Goal: Task Accomplishment & Management: Complete application form

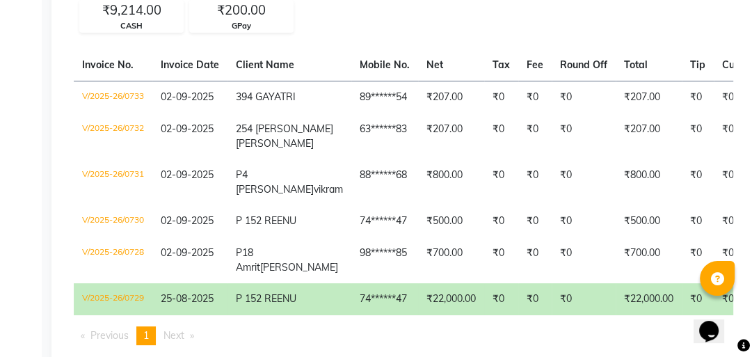
scroll to position [27, 0]
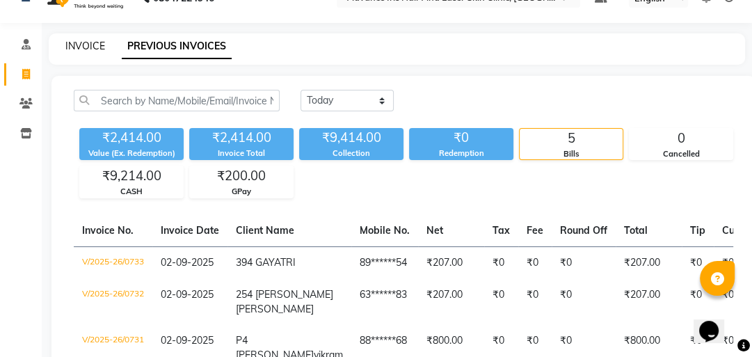
click at [99, 45] on link "INVOICE" at bounding box center [85, 46] width 40 height 13
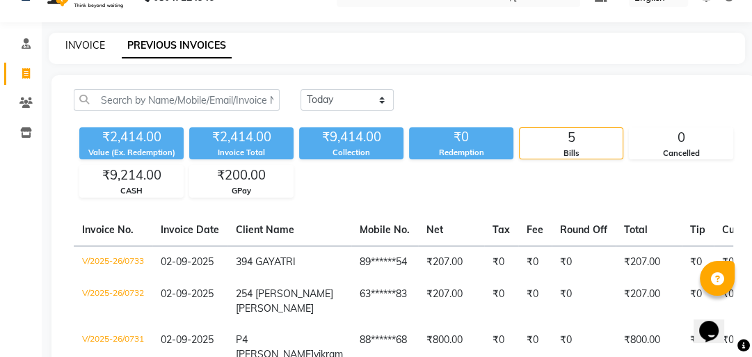
scroll to position [61, 0]
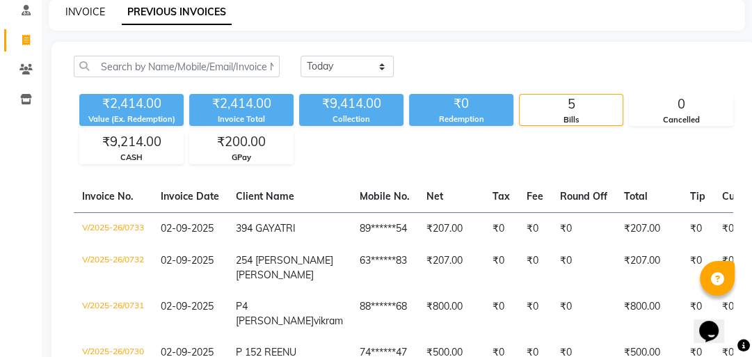
select select "5825"
select select "service"
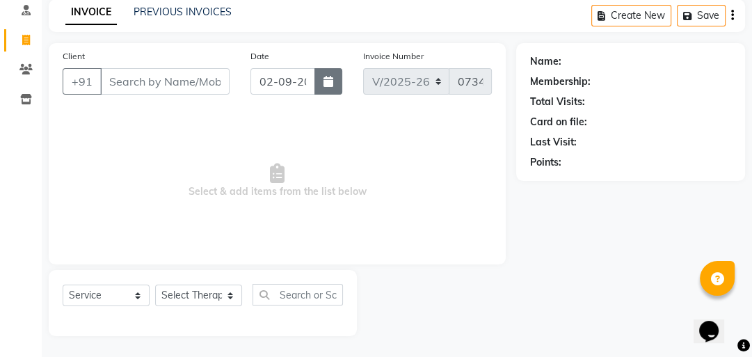
click at [329, 79] on icon "button" at bounding box center [329, 81] width 10 height 11
select select "9"
select select "2025"
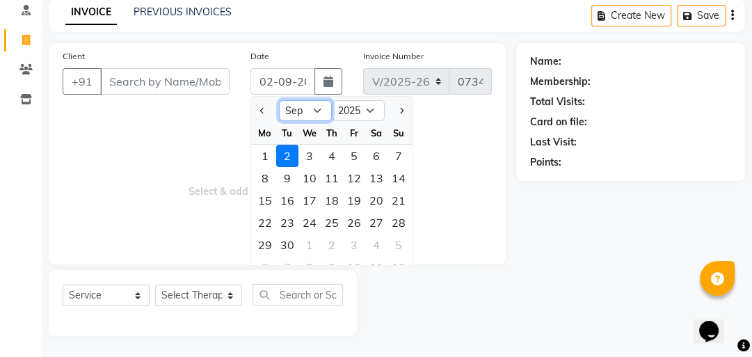
click at [308, 113] on select "Jan Feb Mar Apr May Jun [DATE] Aug Sep Oct Nov Dec" at bounding box center [305, 110] width 53 height 21
select select "8"
click at [279, 100] on select "Jan Feb Mar Apr May Jun [DATE] Aug Sep Oct Nov Dec" at bounding box center [305, 110] width 53 height 21
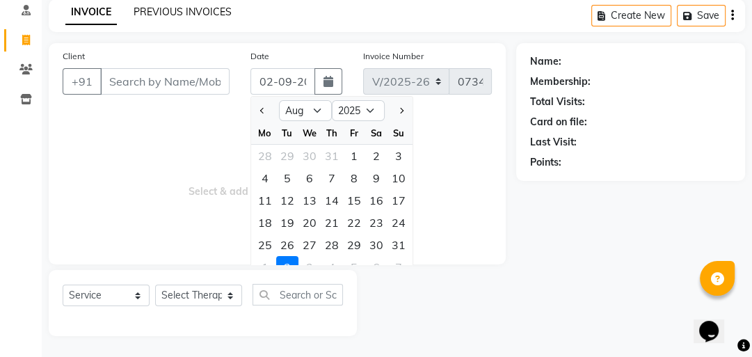
click at [160, 14] on link "PREVIOUS INVOICES" at bounding box center [183, 12] width 98 height 13
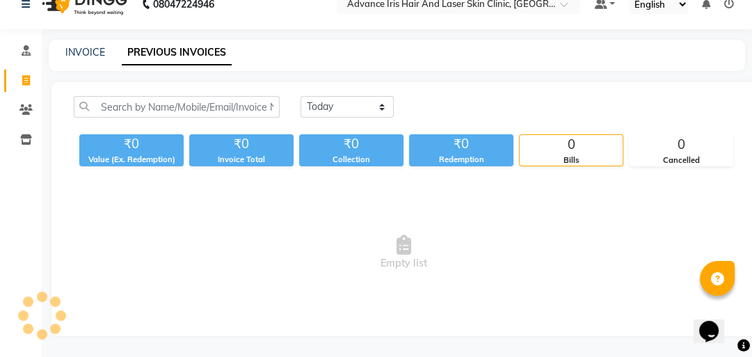
scroll to position [58, 0]
click at [370, 96] on select "Today Yesterday Custom Range" at bounding box center [347, 107] width 93 height 22
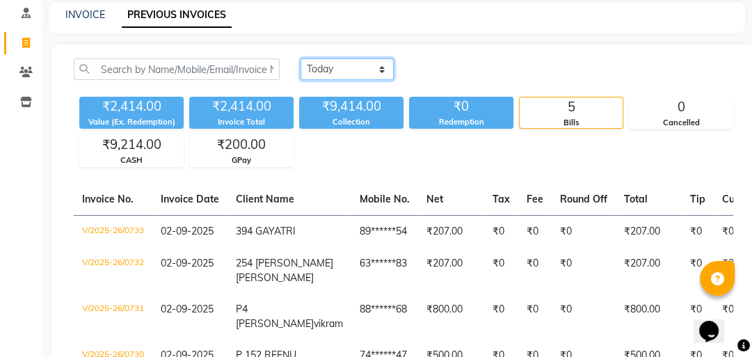
select select "range"
click at [301, 58] on select "Today Yesterday Custom Range" at bounding box center [347, 69] width 93 height 22
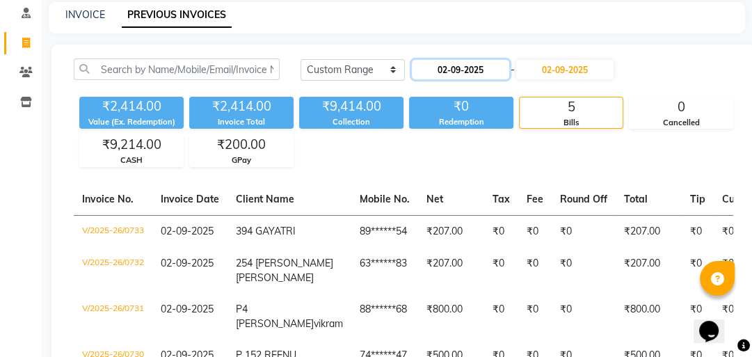
click at [455, 72] on input "02-09-2025" at bounding box center [460, 69] width 97 height 19
select select "9"
select select "2025"
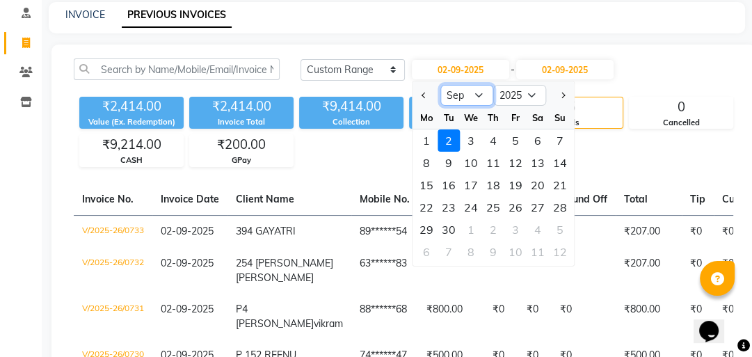
click at [459, 93] on select "Jan Feb Mar Apr May Jun Jul Aug Sep Oct Nov Dec" at bounding box center [467, 95] width 53 height 21
select select "8"
click at [441, 85] on select "Jan Feb Mar Apr May Jun Jul Aug Sep Oct Nov Dec" at bounding box center [467, 95] width 53 height 21
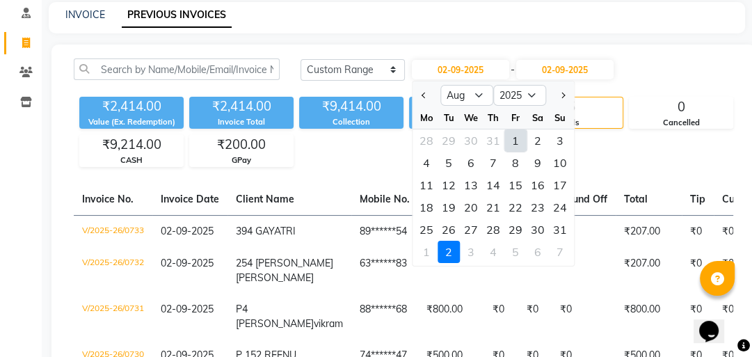
click at [510, 137] on div "1" at bounding box center [516, 140] width 22 height 22
type input "01-08-2025"
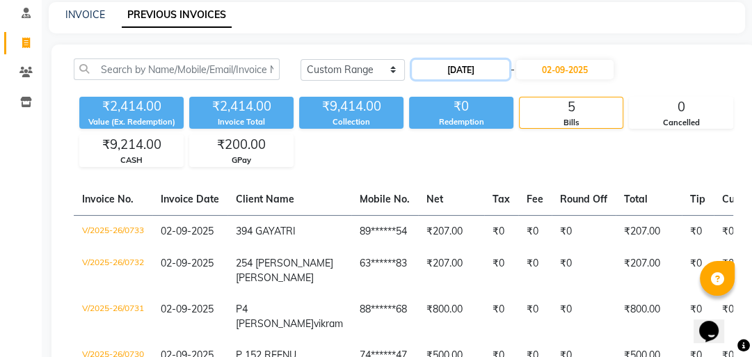
click at [493, 67] on input "01-08-2025" at bounding box center [460, 69] width 97 height 19
select select "8"
select select "2025"
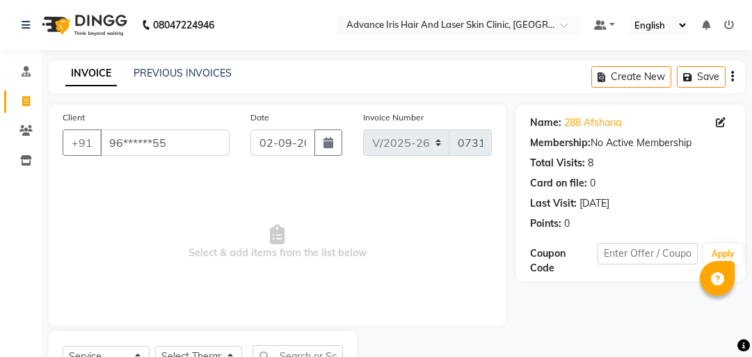
click at [161, 67] on link "PREVIOUS INVOICES" at bounding box center [183, 73] width 98 height 13
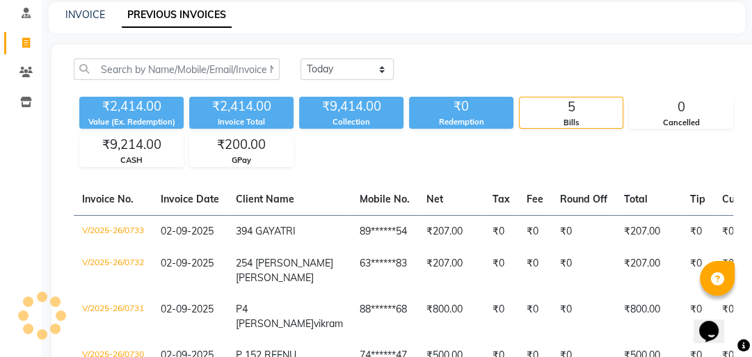
scroll to position [61, 0]
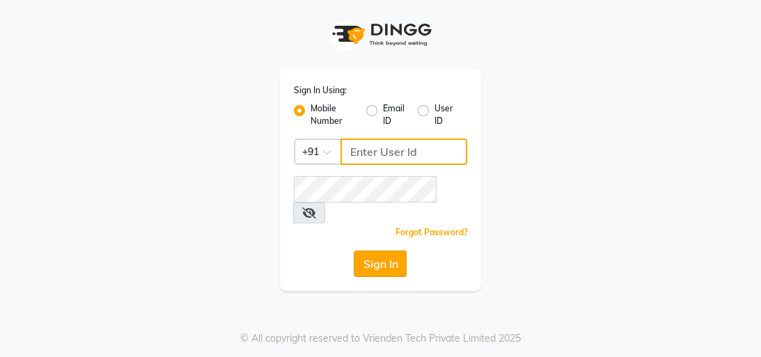
type input "8439127930"
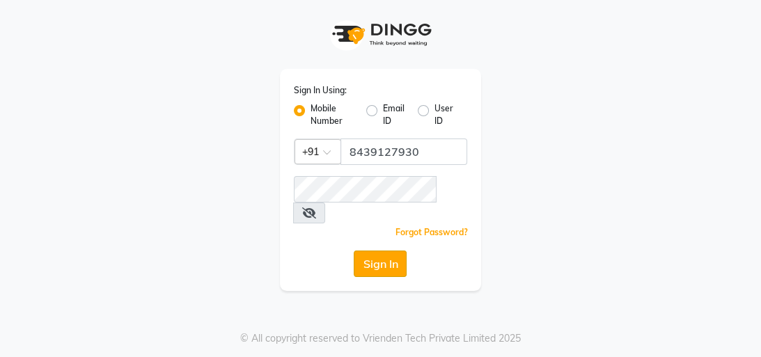
click at [358, 251] on button "Sign In" at bounding box center [380, 264] width 53 height 26
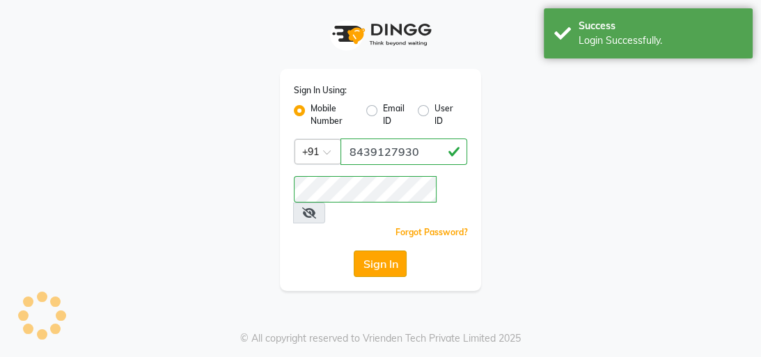
select select "service"
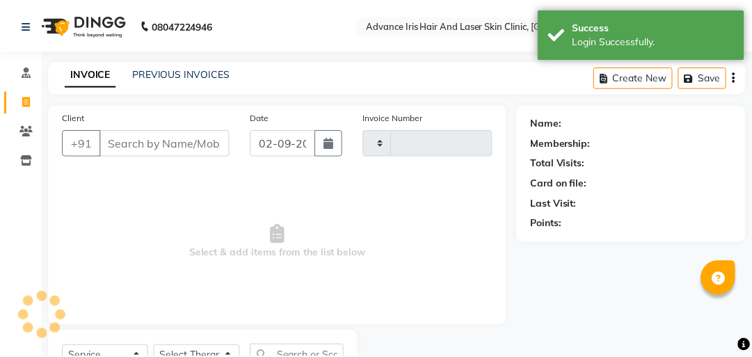
scroll to position [61, 0]
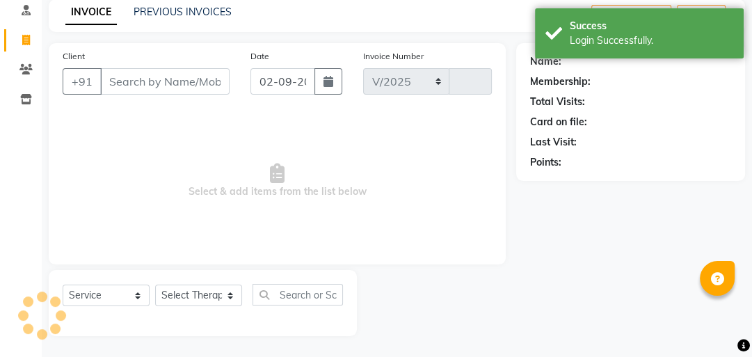
select select "5825"
type input "0734"
click at [140, 90] on input "Client" at bounding box center [164, 81] width 129 height 26
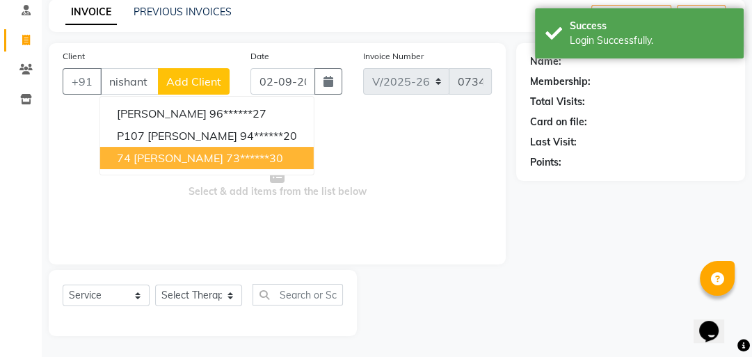
click at [127, 159] on span "74 [PERSON_NAME]" at bounding box center [170, 158] width 106 height 14
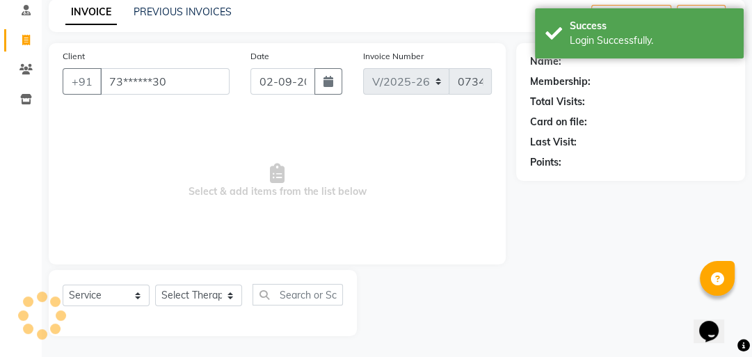
type input "73******30"
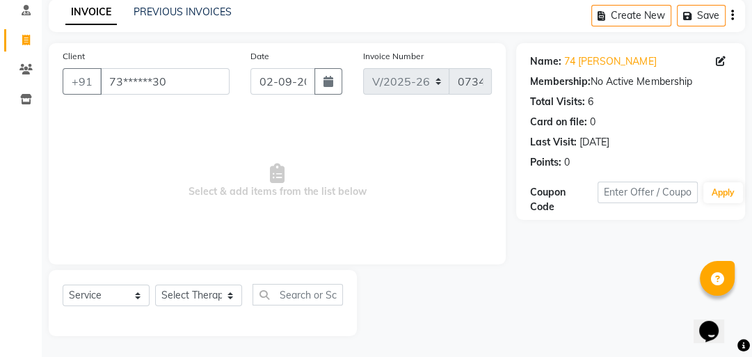
drag, startPoint x: 289, startPoint y: 11, endPoint x: 308, endPoint y: 9, distance: 18.9
click at [308, 9] on div "INVOICE PREVIOUS INVOICES Create New Save" at bounding box center [397, 15] width 697 height 33
